Goal: Task Accomplishment & Management: Manage account settings

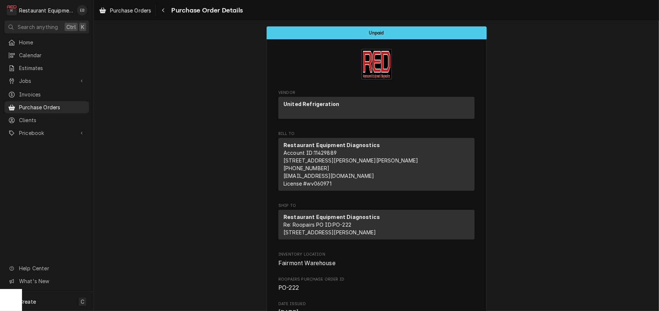
scroll to position [685, 0]
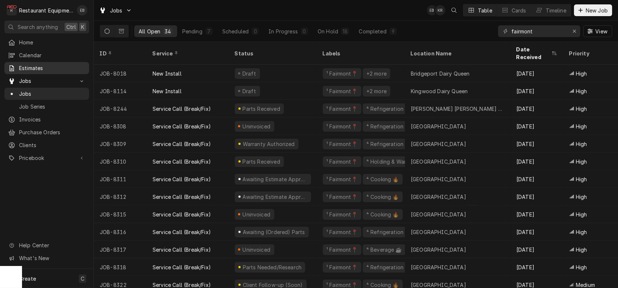
click at [20, 66] on div "Estimates" at bounding box center [47, 67] width 82 height 9
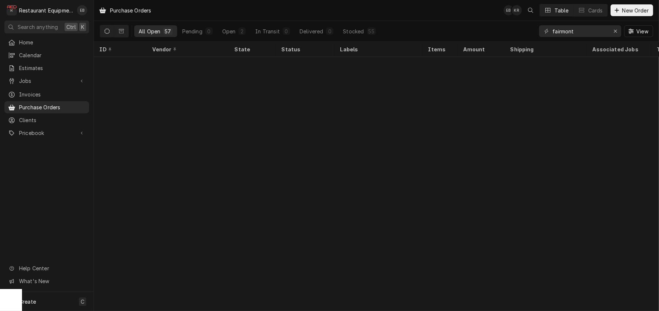
scroll to position [756, 0]
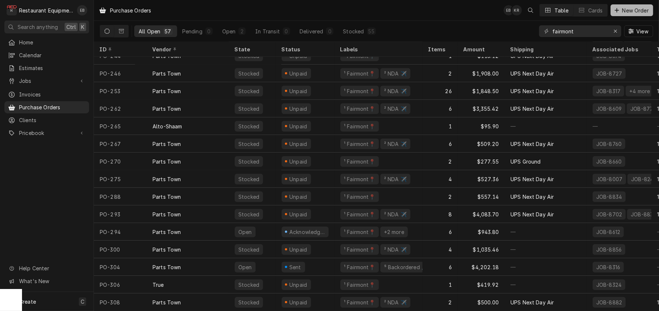
click at [624, 11] on span "New Order" at bounding box center [635, 11] width 29 height 8
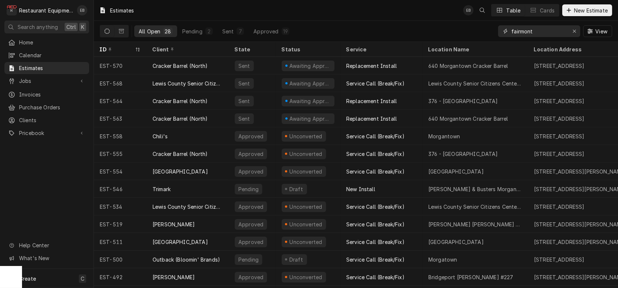
click at [571, 30] on div "Erase input" at bounding box center [574, 31] width 7 height 7
click at [550, 33] on input "Dynamic Content Wrapper" at bounding box center [545, 31] width 69 height 12
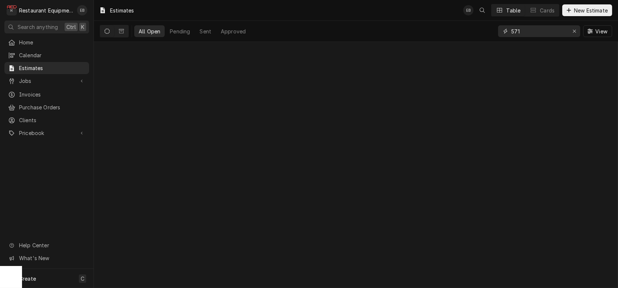
type input "571"
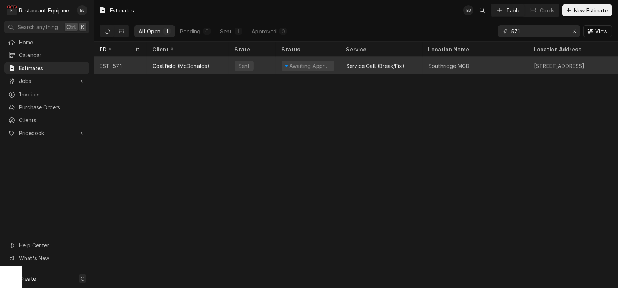
click at [405, 68] on div "Service Call (Break/Fix)" at bounding box center [375, 66] width 58 height 8
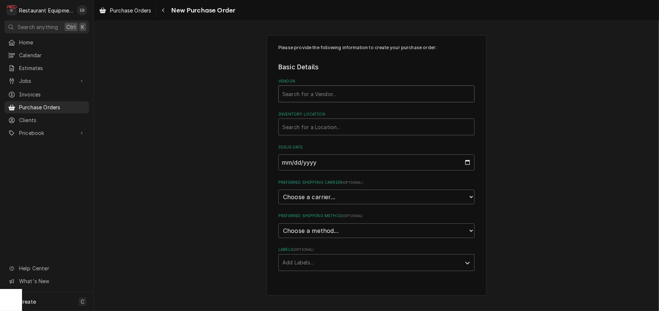
click at [337, 101] on div "Vendor" at bounding box center [377, 93] width 188 height 13
type input "parts town"
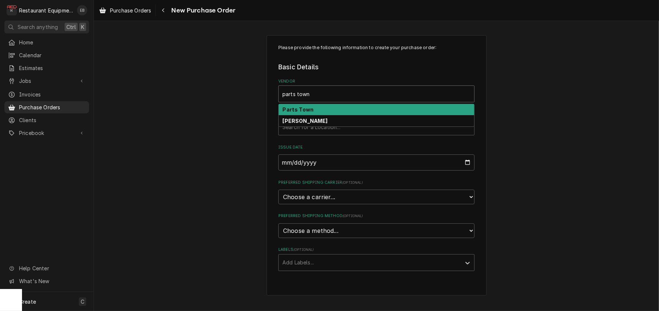
click at [368, 116] on div "Parts Town" at bounding box center [377, 109] width 196 height 11
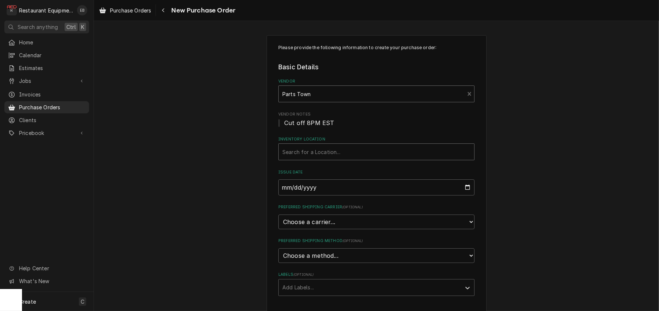
click at [329, 159] on div "Inventory Location" at bounding box center [377, 151] width 188 height 13
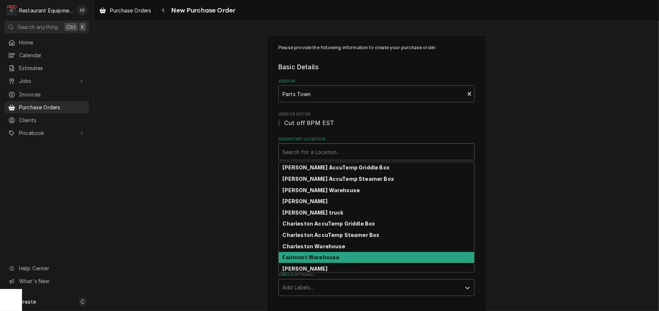
click at [314, 260] on strong "Fairmont Warehouse" at bounding box center [311, 257] width 57 height 6
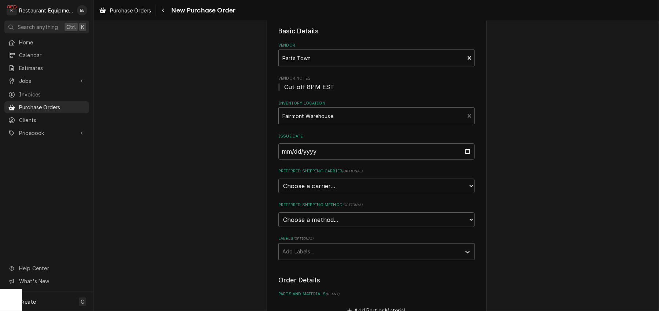
scroll to position [98, 0]
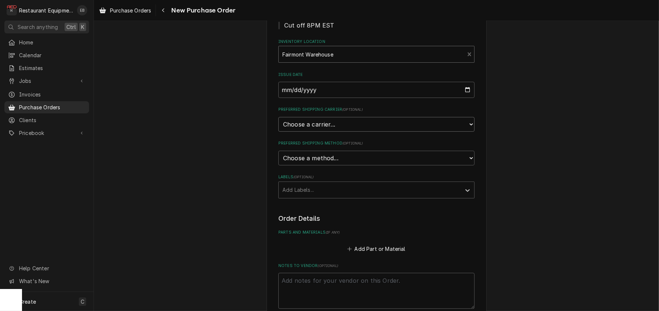
click at [332, 132] on select "Choose a carrier... U.S. Postal Service Stamps.com FedEx UPS DHL Express DHL EC…" at bounding box center [376, 124] width 196 height 15
select select "4"
click at [278, 132] on select "Choose a carrier... U.S. Postal Service Stamps.com FedEx UPS DHL Express DHL EC…" at bounding box center [376, 124] width 196 height 15
type textarea "x"
click at [335, 165] on select "Choose a method... Ground Next Day Early AM Next Day Air 2 Day Air Other" at bounding box center [376, 158] width 196 height 15
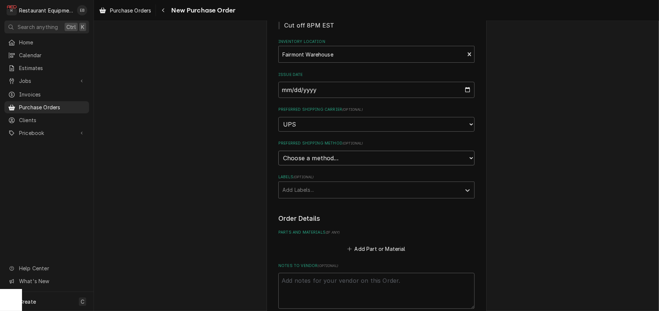
select select "3"
click at [278, 165] on select "Choose a method... Ground Next Day Early AM Next Day Air 2 Day Air Other" at bounding box center [376, 158] width 196 height 15
click at [319, 197] on div "Labels" at bounding box center [370, 189] width 175 height 13
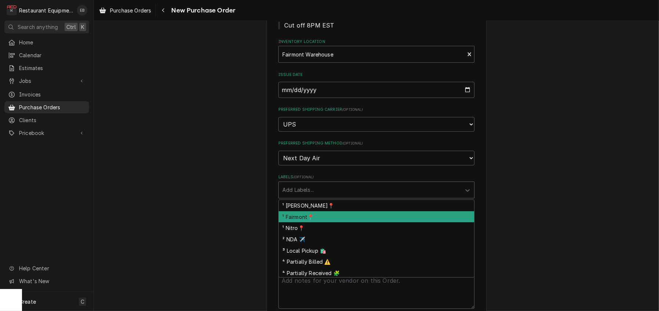
click at [312, 223] on div "¹ Fairmont📍" at bounding box center [377, 216] width 196 height 11
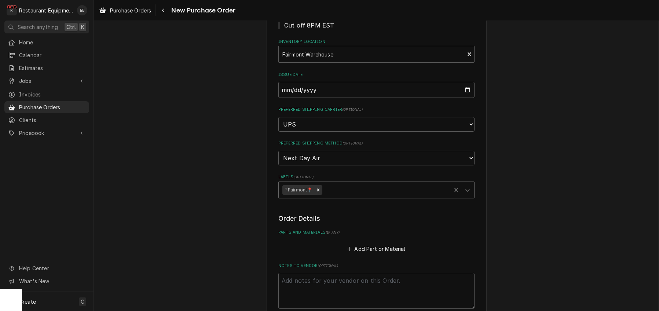
click at [345, 197] on div "Labels" at bounding box center [386, 189] width 124 height 13
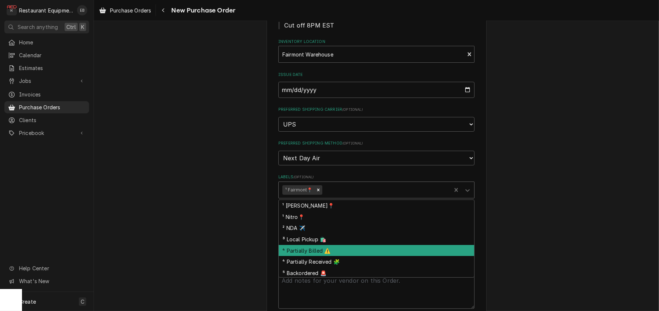
scroll to position [19, 0]
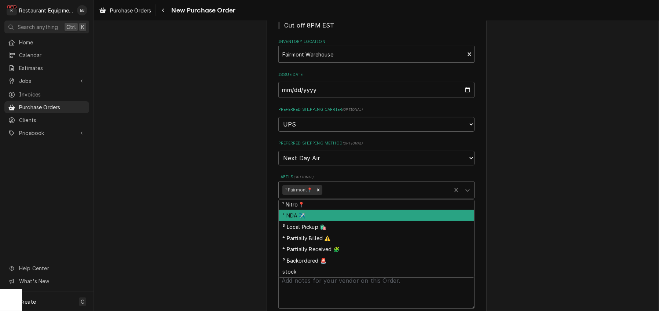
click at [338, 221] on div "² NDA ✈️" at bounding box center [377, 215] width 196 height 11
type textarea "x"
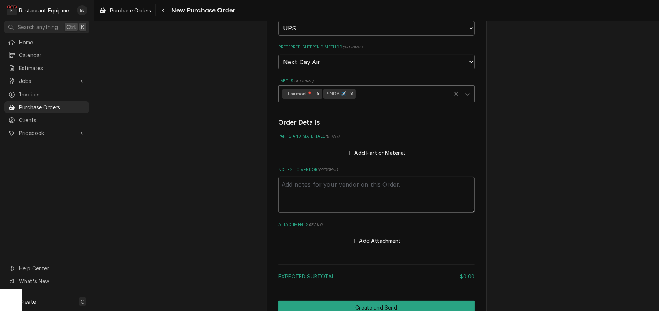
scroll to position [196, 0]
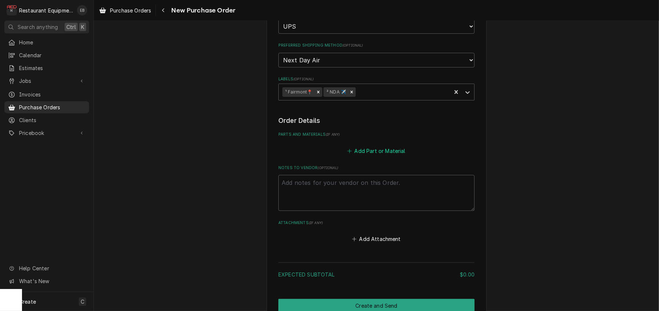
click at [374, 156] on button "Add Part or Material" at bounding box center [376, 151] width 61 height 10
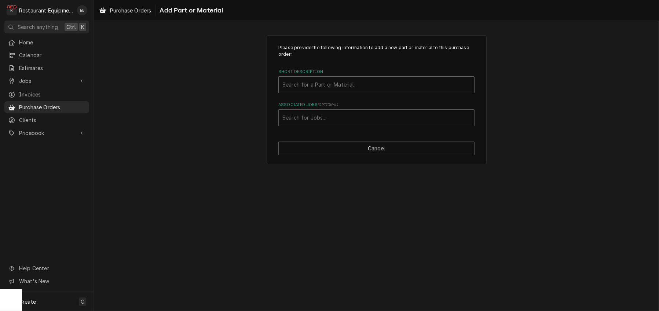
click at [361, 91] on div "Short Description" at bounding box center [377, 84] width 188 height 13
type input "52224"
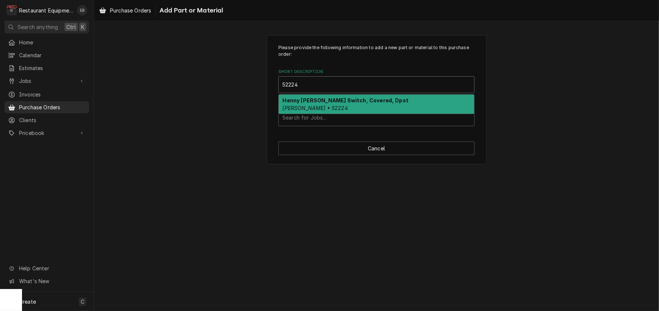
click at [345, 103] on strong "Henny Penny Power Switch, Covered, Dpst" at bounding box center [346, 100] width 126 height 6
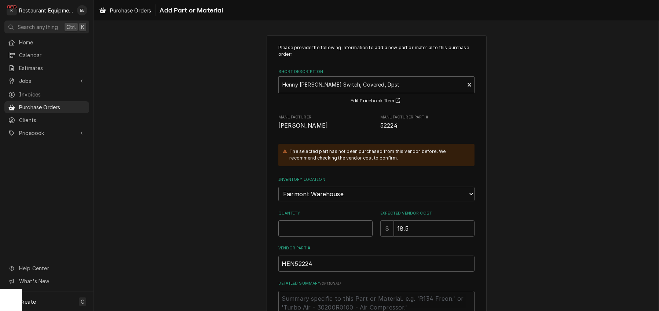
click at [335, 237] on input "Quantity" at bounding box center [325, 229] width 94 height 16
click at [346, 201] on select "Choose a location... Beckley AccuTemp Griddle Box Beckley AccuTemp Steamer Box …" at bounding box center [376, 194] width 196 height 15
click at [537, 91] on div "Please provide the following information to add a new part or material to this …" at bounding box center [376, 217] width 565 height 376
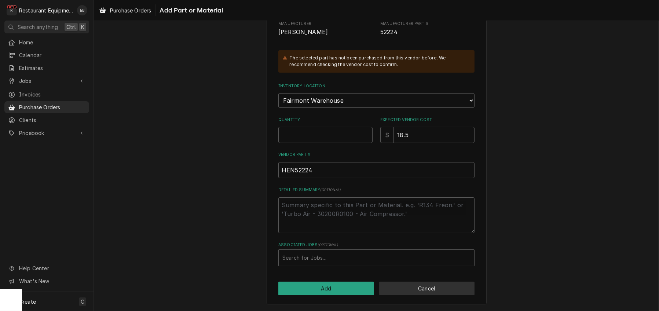
click at [430, 289] on button "Cancel" at bounding box center [427, 289] width 96 height 14
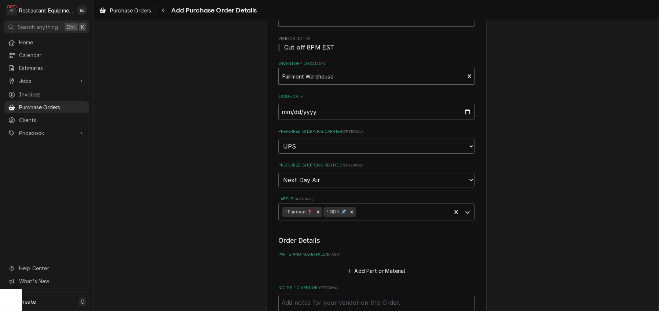
scroll to position [73, 0]
click at [348, 85] on div "Inventory Location" at bounding box center [372, 78] width 178 height 13
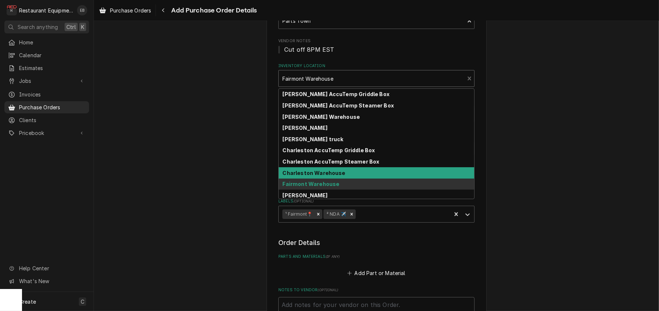
click at [336, 176] on strong "Charleston Warehouse" at bounding box center [314, 173] width 63 height 6
type textarea "x"
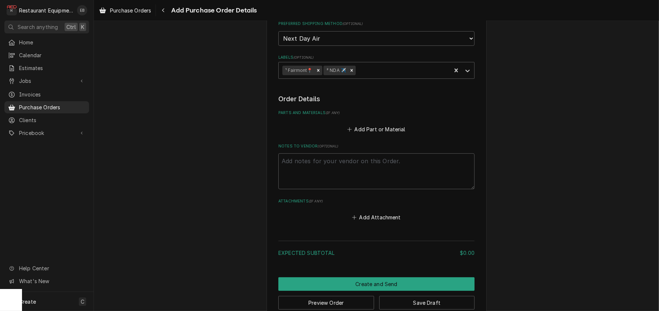
scroll to position [220, 0]
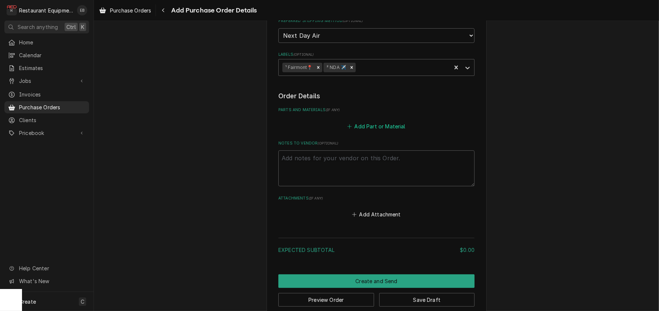
click at [365, 131] on button "Add Part or Material" at bounding box center [376, 126] width 61 height 10
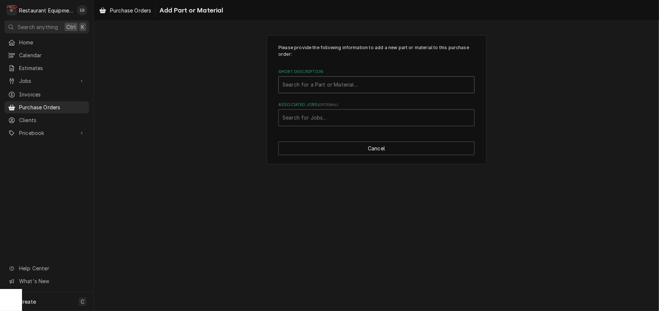
click at [338, 91] on div "Short Description" at bounding box center [377, 84] width 188 height 13
type input "52224"
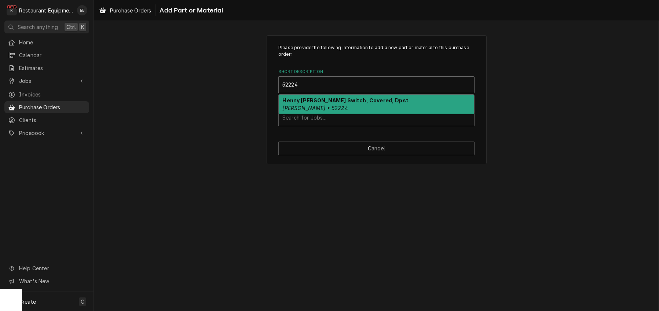
click at [363, 114] on div "Henny Penny Power Switch, Covered, Dpst Henny Penny • 52224" at bounding box center [377, 104] width 196 height 19
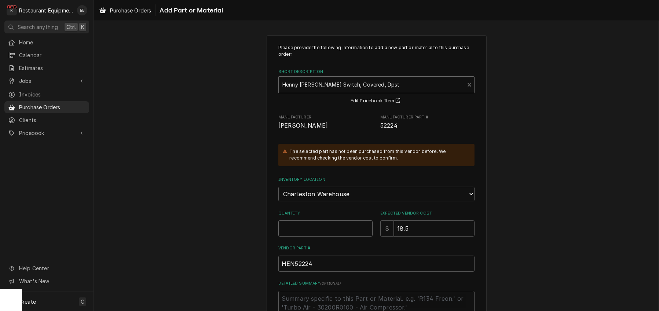
click at [333, 237] on input "Quantity" at bounding box center [325, 229] width 94 height 16
type textarea "x"
type input "1"
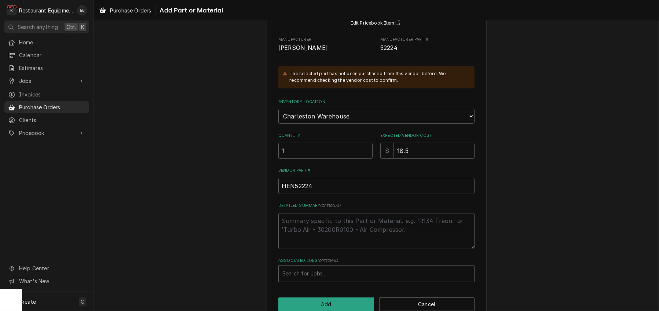
scroll to position [136, 0]
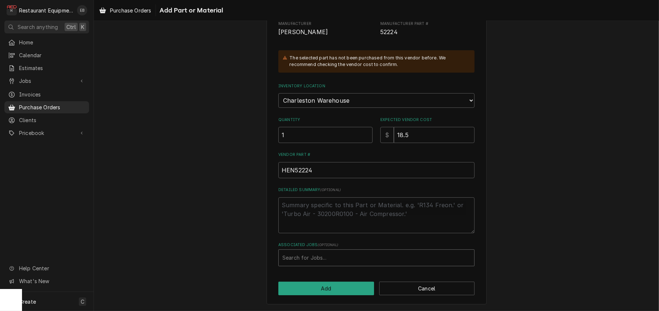
click at [336, 253] on div "Associated Jobs" at bounding box center [377, 257] width 188 height 13
type input "8911"
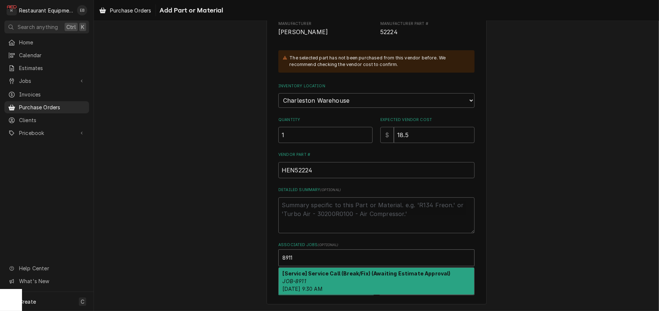
click at [351, 272] on strong "[Service] Service Call (Break/Fix) (Awaiting Estimate Approval)" at bounding box center [367, 273] width 168 height 6
type textarea "x"
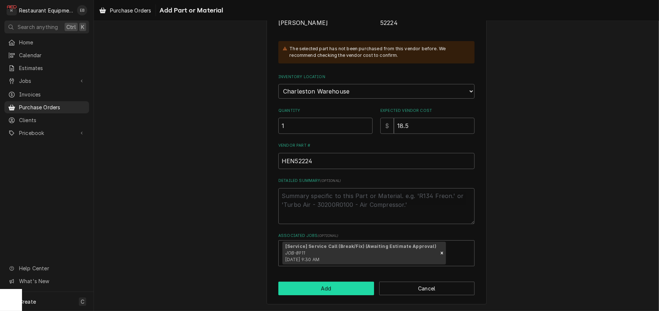
click at [348, 295] on button "Add" at bounding box center [326, 289] width 96 height 14
type textarea "x"
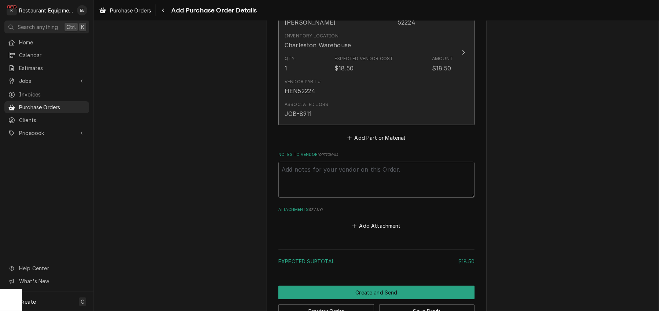
scroll to position [367, 0]
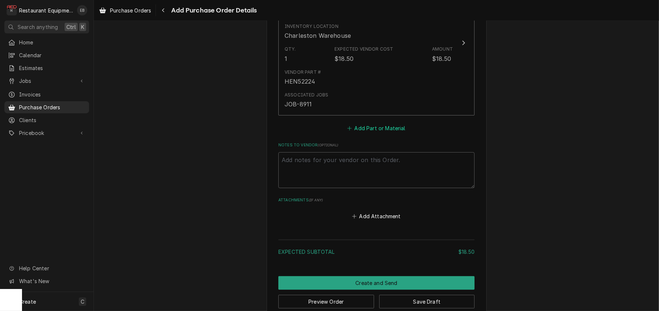
click at [378, 134] on button "Add Part or Material" at bounding box center [376, 128] width 61 height 10
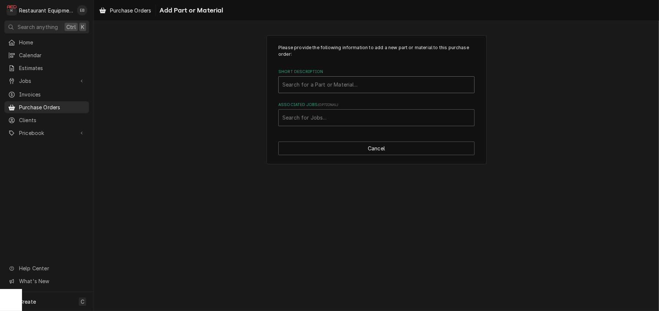
click at [372, 91] on div "Short Description" at bounding box center [377, 84] width 188 height 13
type input "140244"
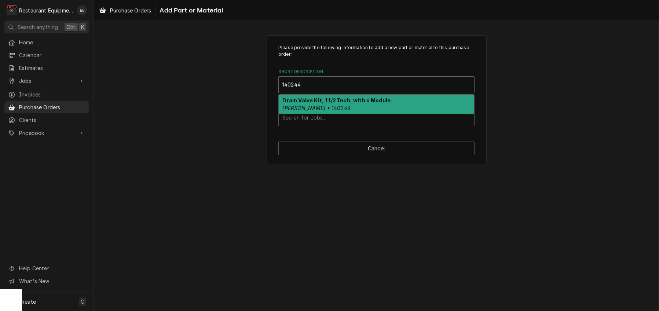
click at [331, 103] on strong "Drain Valve Kit, 1 1/2 Inch, with o Module" at bounding box center [337, 100] width 108 height 6
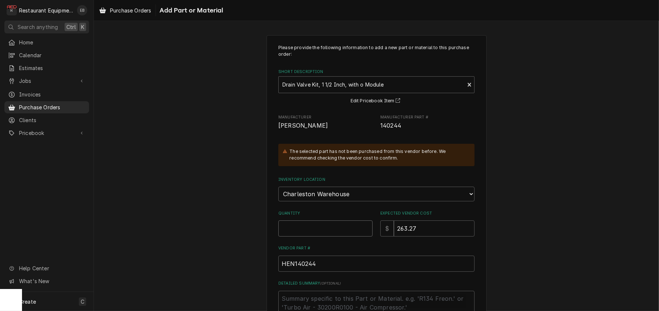
click at [325, 237] on input "Quantity" at bounding box center [325, 229] width 94 height 16
type textarea "x"
type input "1"
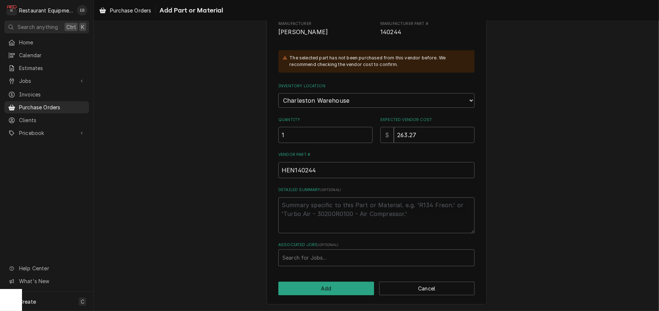
scroll to position [136, 0]
click at [353, 254] on div "Associated Jobs" at bounding box center [377, 257] width 188 height 13
type input "8911"
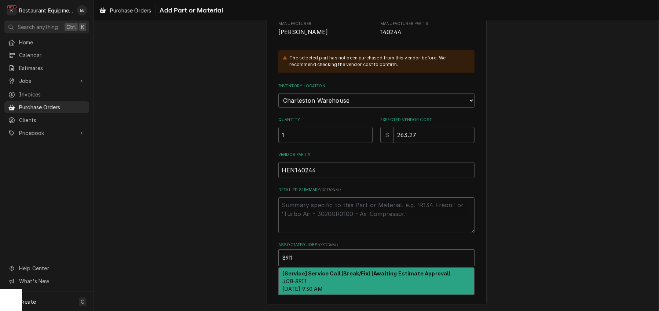
click at [351, 271] on strong "[Service] Service Call (Break/Fix) (Awaiting Estimate Approval)" at bounding box center [367, 273] width 168 height 6
type textarea "x"
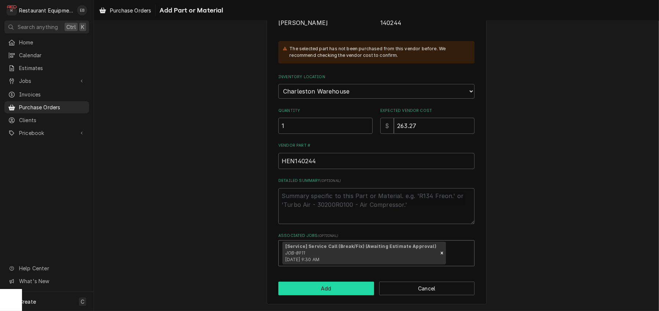
click at [361, 295] on button "Add" at bounding box center [326, 289] width 96 height 14
type textarea "x"
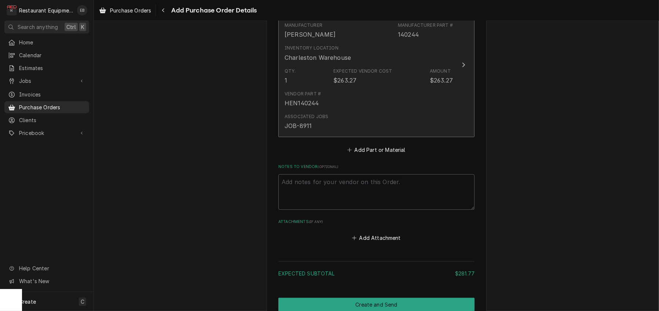
scroll to position [504, 0]
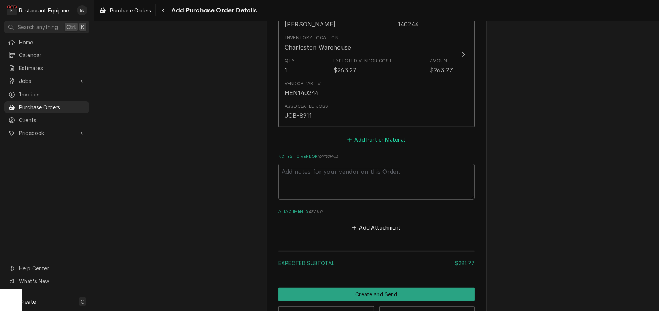
click at [387, 145] on button "Add Part or Material" at bounding box center [376, 140] width 61 height 10
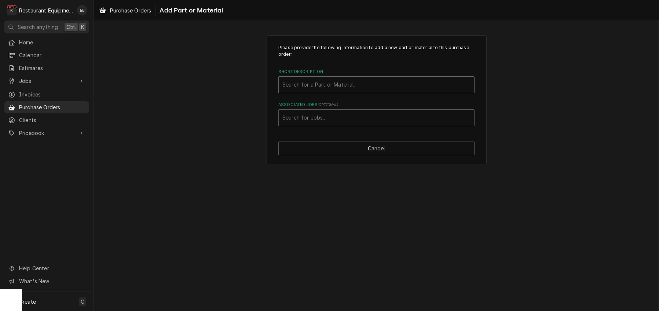
click at [378, 91] on div "Short Description" at bounding box center [377, 84] width 188 height 13
type input "96887"
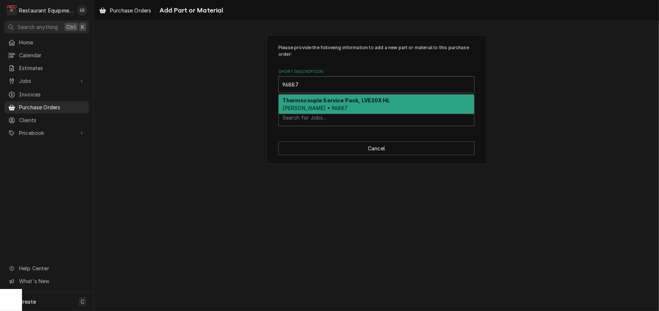
click at [325, 103] on strong "Thermocouple Service Pack, LVE20X HL" at bounding box center [337, 100] width 108 height 6
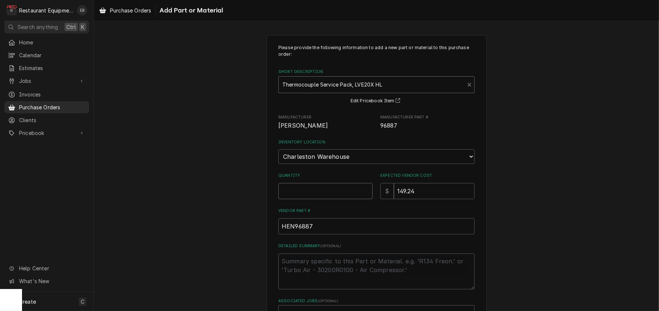
click at [317, 199] on input "Quantity" at bounding box center [325, 191] width 94 height 16
type textarea "x"
type input "2"
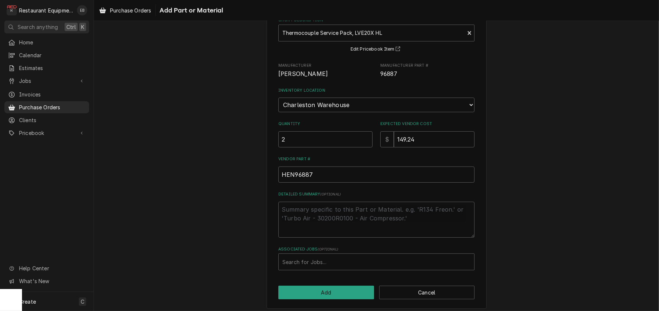
scroll to position [94, 0]
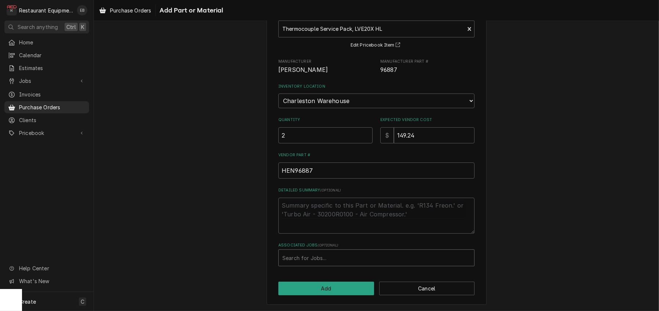
click at [338, 251] on div "Associated Jobs" at bounding box center [377, 257] width 188 height 13
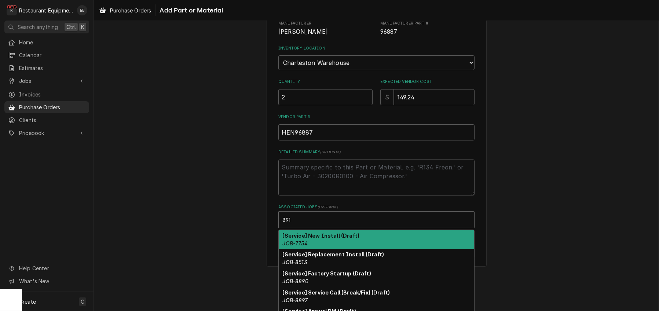
type input "8911"
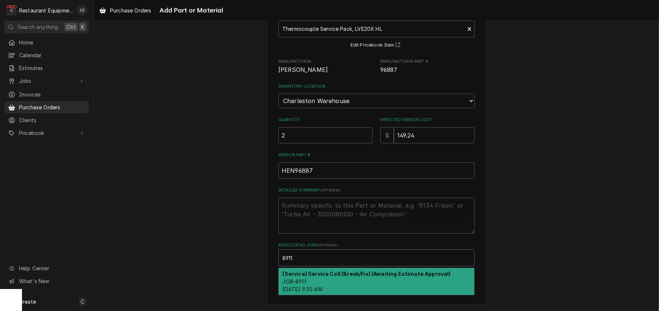
click at [330, 271] on strong "[Service] Service Call (Break/Fix) (Awaiting Estimate Approval)" at bounding box center [367, 274] width 168 height 6
type textarea "x"
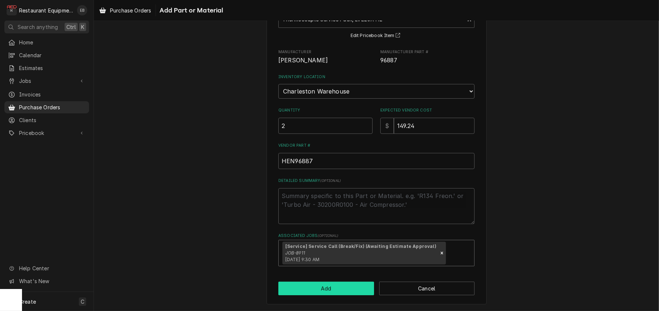
click at [325, 295] on button "Add" at bounding box center [326, 289] width 96 height 14
type textarea "x"
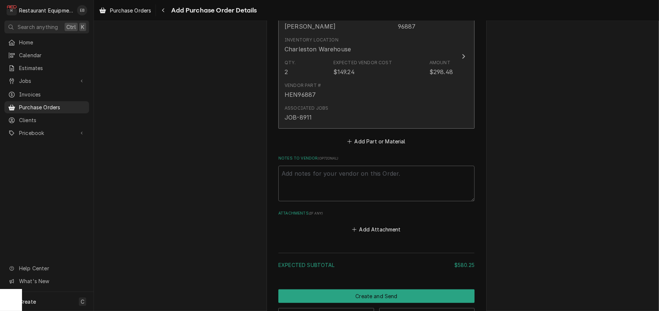
scroll to position [666, 0]
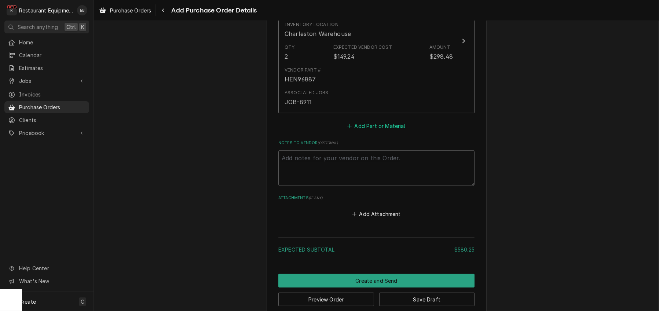
click at [376, 131] on button "Add Part or Material" at bounding box center [376, 126] width 61 height 10
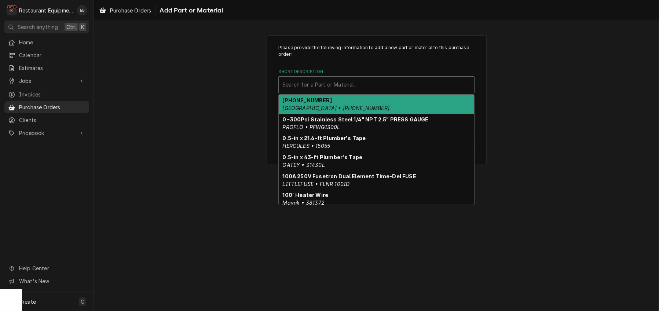
click at [357, 91] on div "Short Description" at bounding box center [377, 84] width 188 height 13
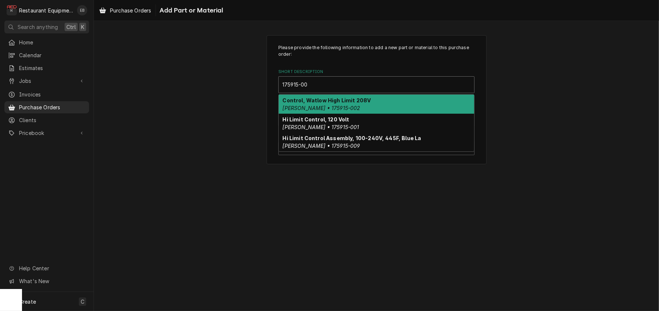
type input "175915-001"
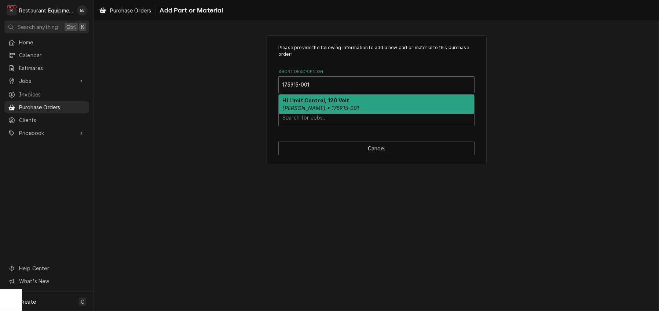
click at [347, 103] on strong "Hi Limit Control, 120 Volt" at bounding box center [316, 100] width 67 height 6
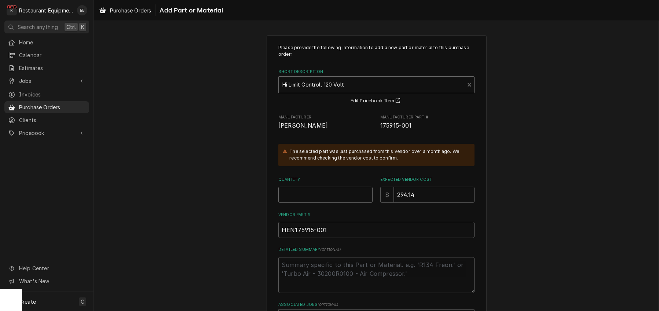
click at [311, 203] on input "Quantity" at bounding box center [325, 195] width 94 height 16
type textarea "x"
type input "1"
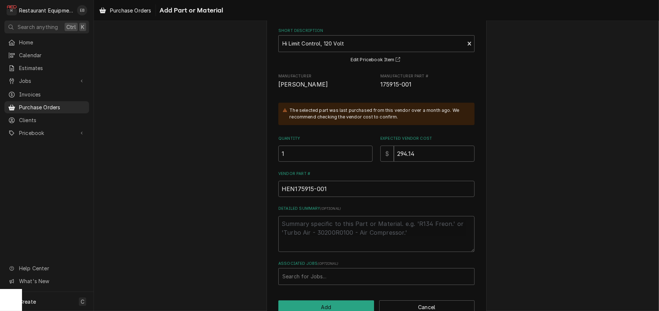
scroll to position [98, 0]
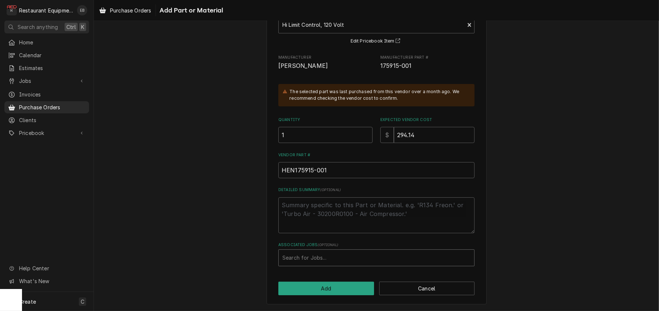
click at [317, 251] on div "Associated Jobs" at bounding box center [377, 257] width 188 height 13
type input "8911"
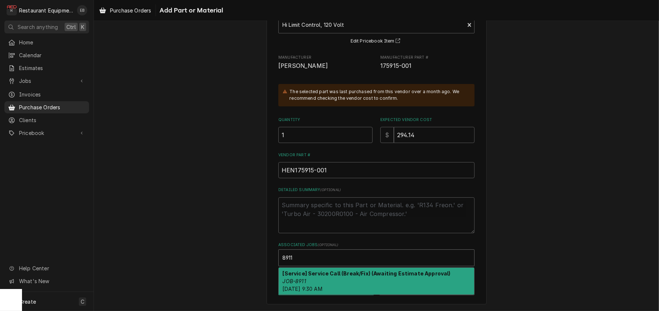
click at [297, 278] on em "JOB-8911" at bounding box center [294, 281] width 23 height 6
type textarea "x"
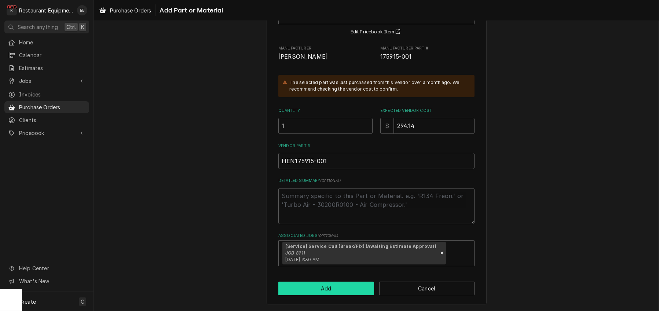
click at [325, 295] on button "Add" at bounding box center [326, 289] width 96 height 14
type textarea "x"
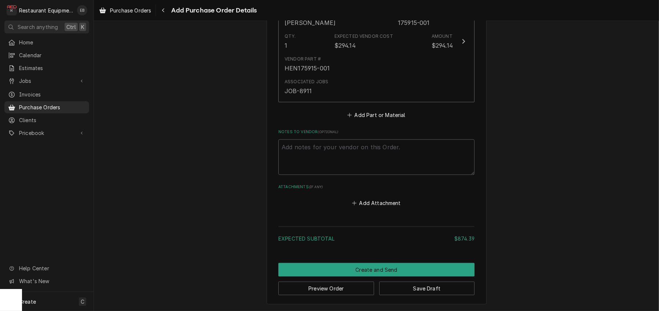
scroll to position [828, 0]
click at [377, 120] on button "Add Part or Material" at bounding box center [376, 115] width 61 height 10
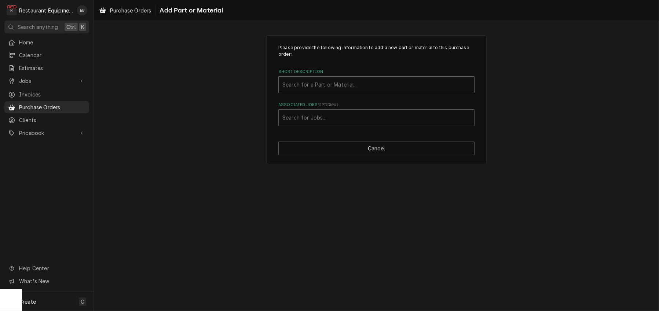
click at [331, 91] on div "Short Description" at bounding box center [377, 84] width 188 height 13
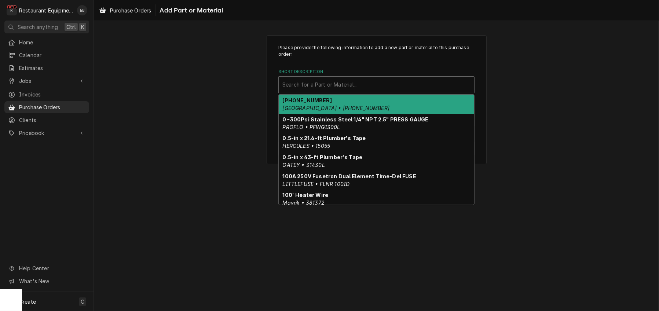
click at [412, 91] on div "Short Description" at bounding box center [377, 84] width 188 height 13
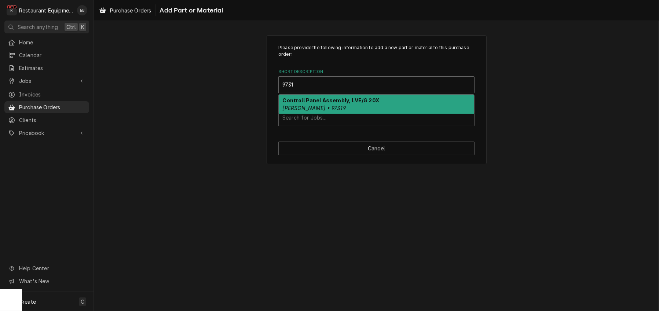
type input "97319"
click at [404, 112] on div "Controll Panel Assembly, LVE/G 20X Henny Penny • 97319" at bounding box center [377, 104] width 196 height 19
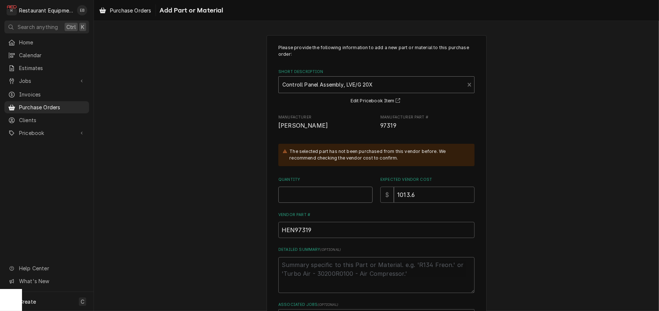
click at [327, 203] on input "Quantity" at bounding box center [325, 195] width 94 height 16
type textarea "x"
type input "1"
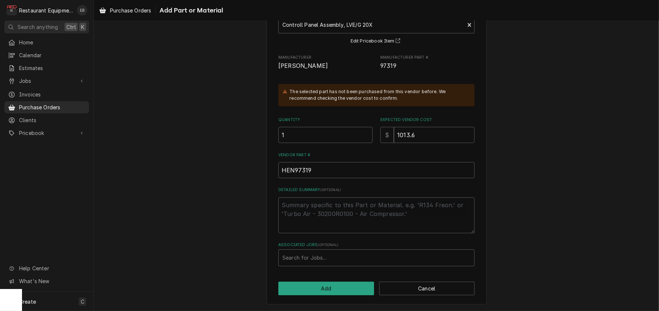
scroll to position [98, 0]
click at [320, 251] on div "Associated Jobs" at bounding box center [377, 257] width 188 height 13
type input "8911"
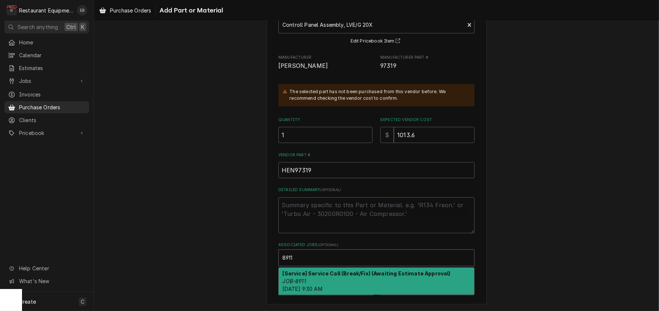
click at [324, 268] on div "[Service] Service Call (Break/Fix) (Awaiting Estimate Approval) JOB-8911 Wed, S…" at bounding box center [377, 281] width 196 height 27
type textarea "x"
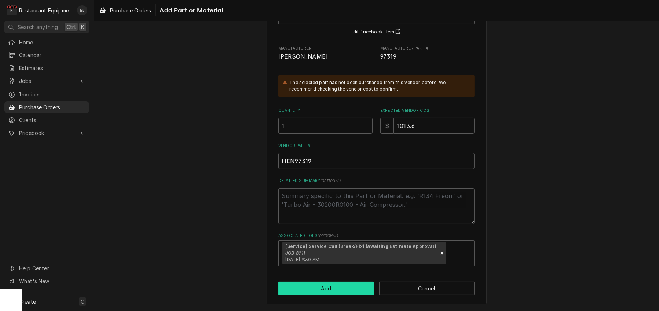
click at [328, 295] on button "Add" at bounding box center [326, 289] width 96 height 14
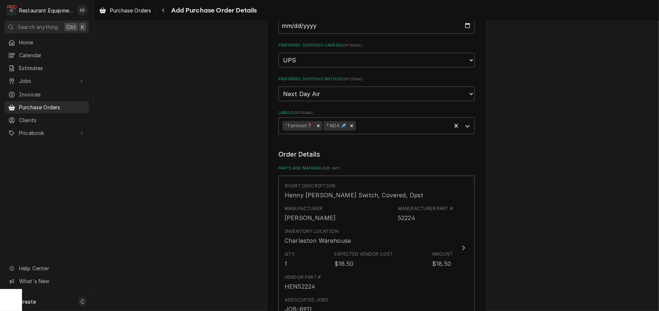
scroll to position [147, 0]
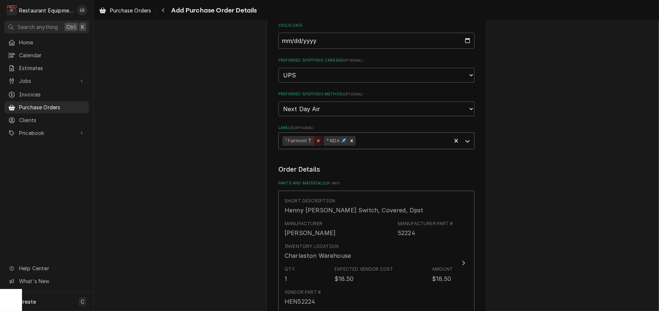
click at [320, 143] on icon "Remove ¹ Fairmont📍" at bounding box center [318, 140] width 5 height 5
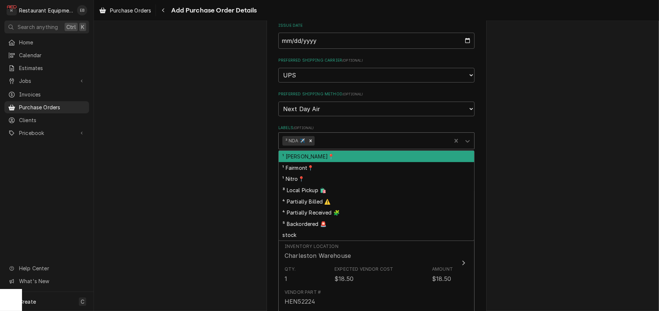
click at [341, 147] on div "Labels" at bounding box center [381, 140] width 131 height 13
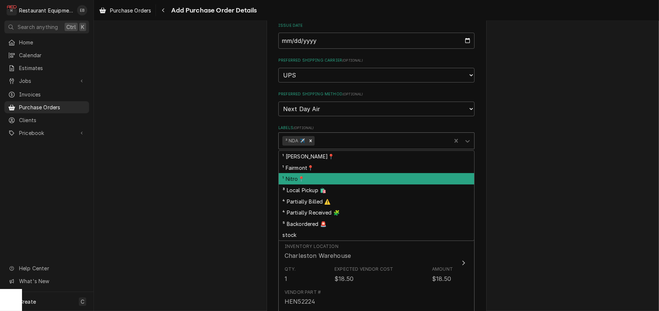
click at [305, 185] on div "¹ Nitro📍" at bounding box center [377, 178] width 196 height 11
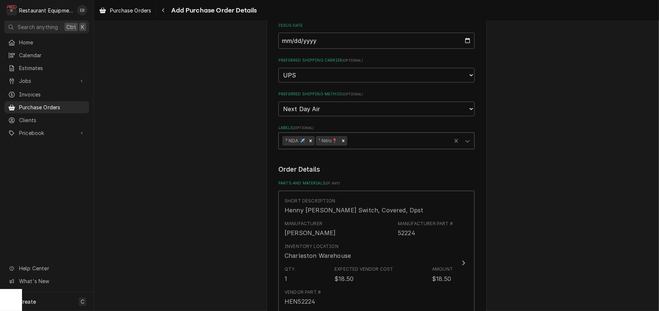
click at [379, 147] on div "Labels" at bounding box center [398, 140] width 99 height 13
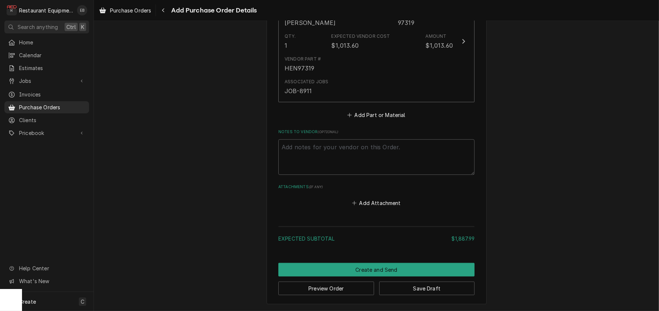
scroll to position [1061, 0]
click at [401, 285] on button "Save Draft" at bounding box center [427, 289] width 96 height 14
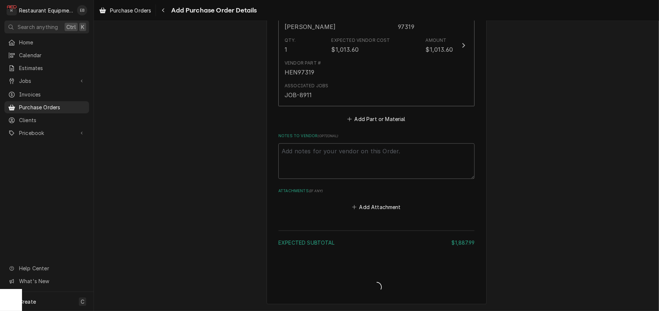
scroll to position [1057, 0]
type textarea "x"
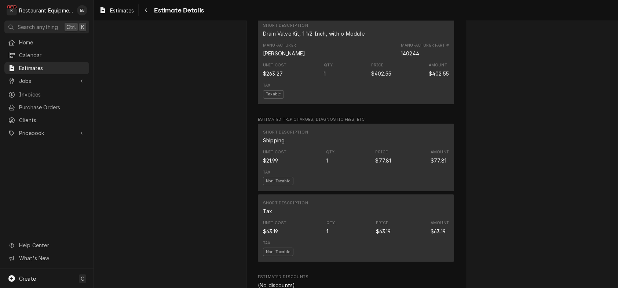
scroll to position [709, 0]
drag, startPoint x: 389, startPoint y: 81, endPoint x: 403, endPoint y: 83, distance: 14.4
copy div "52224"
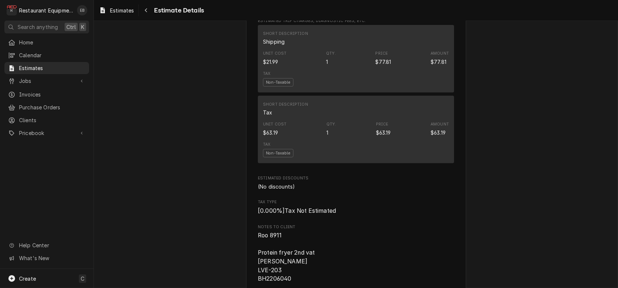
scroll to position [807, 0]
click at [121, 10] on span "Estimates" at bounding box center [122, 11] width 24 height 8
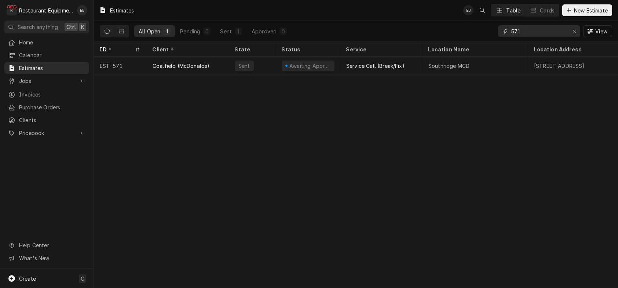
click at [532, 34] on input "571" at bounding box center [538, 31] width 55 height 12
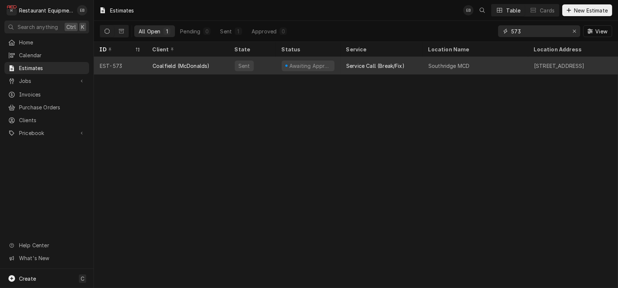
type input "573"
click at [405, 68] on div "Service Call (Break/Fix)" at bounding box center [375, 66] width 58 height 8
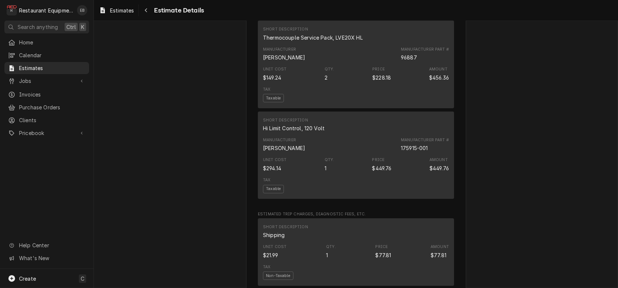
scroll to position [611, 0]
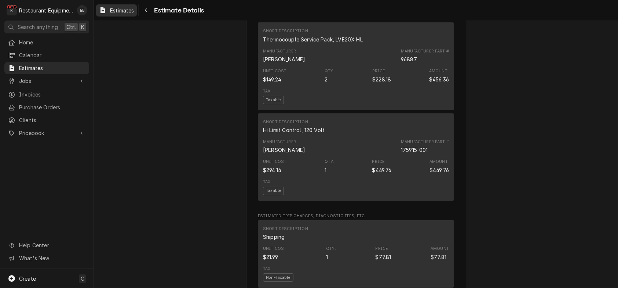
click at [105, 13] on icon "Dynamic Content Wrapper" at bounding box center [103, 10] width 4 height 6
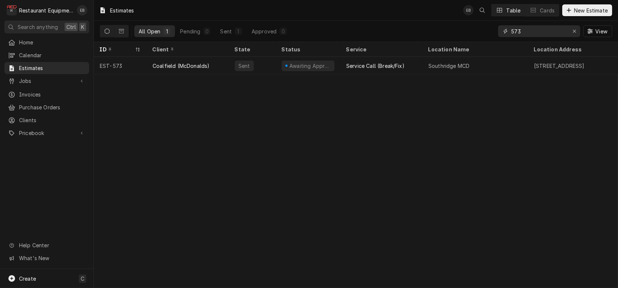
click at [530, 28] on input "573" at bounding box center [538, 31] width 55 height 12
type input "574"
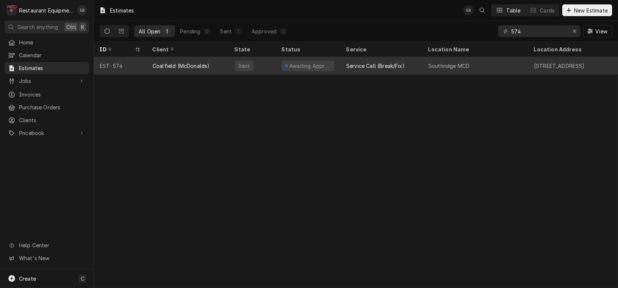
click at [451, 67] on div "Southridge MCD" at bounding box center [449, 66] width 41 height 8
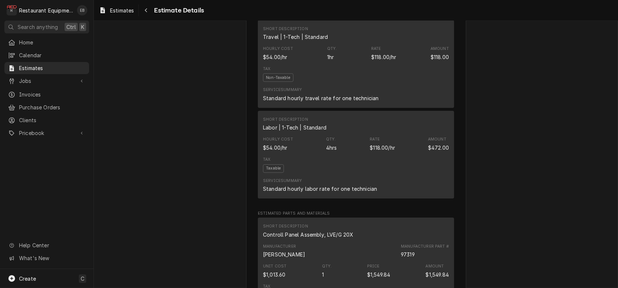
scroll to position [416, 0]
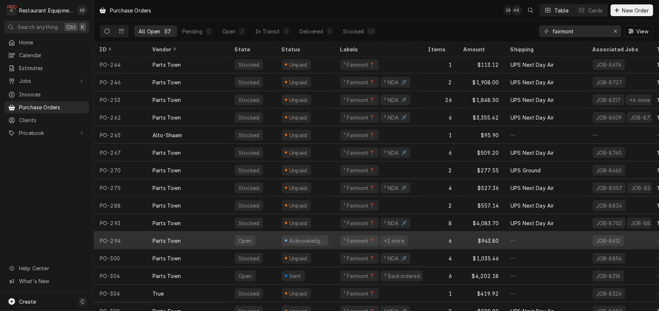
scroll to position [756, 0]
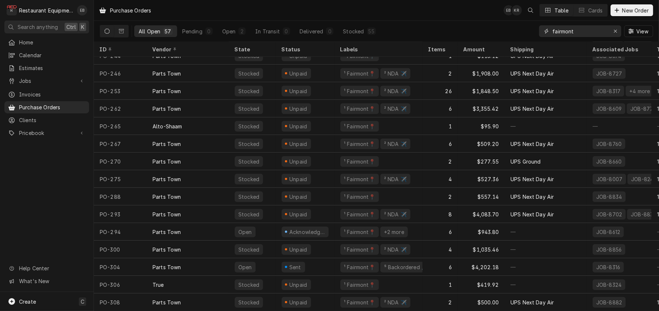
click at [614, 33] on icon "Erase input" at bounding box center [616, 31] width 4 height 5
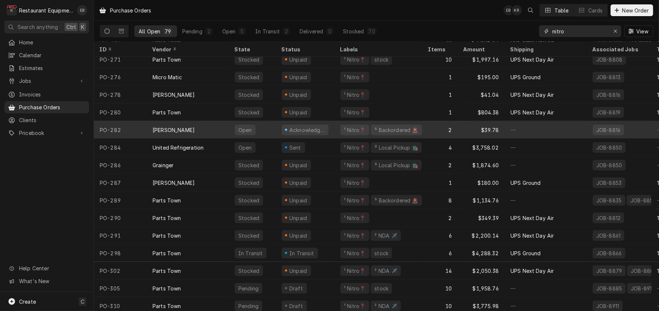
scroll to position [1144, 0]
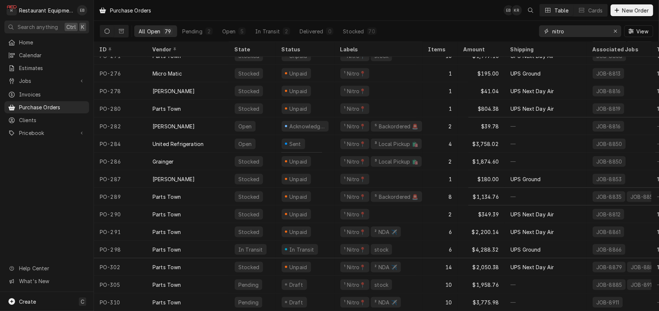
type input "nitro"
